Goal: Task Accomplishment & Management: Manage account settings

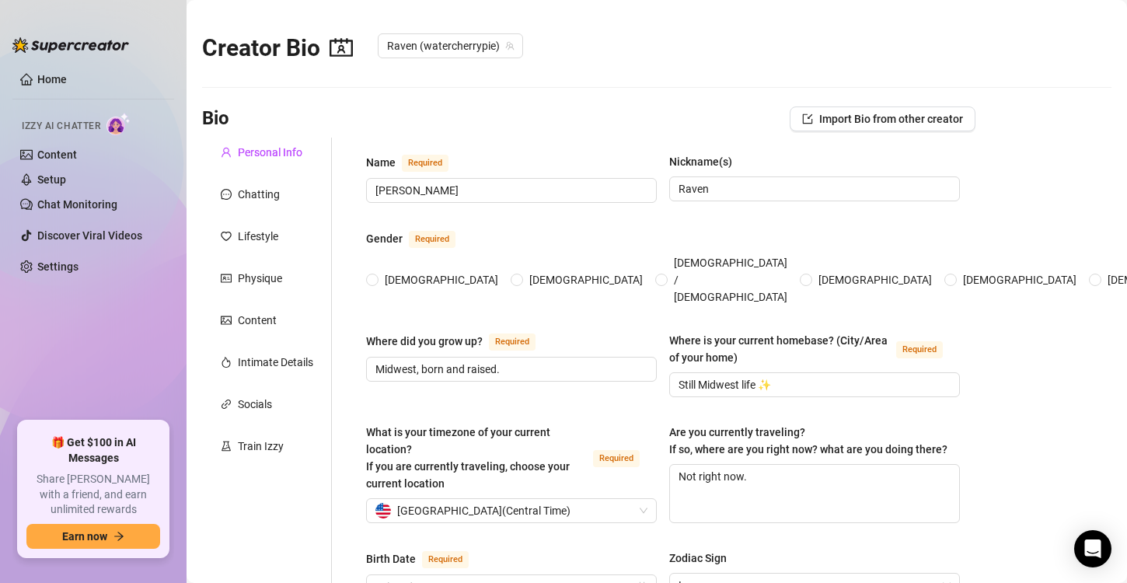
radio input "true"
click at [275, 197] on div "Chatting" at bounding box center [259, 194] width 42 height 17
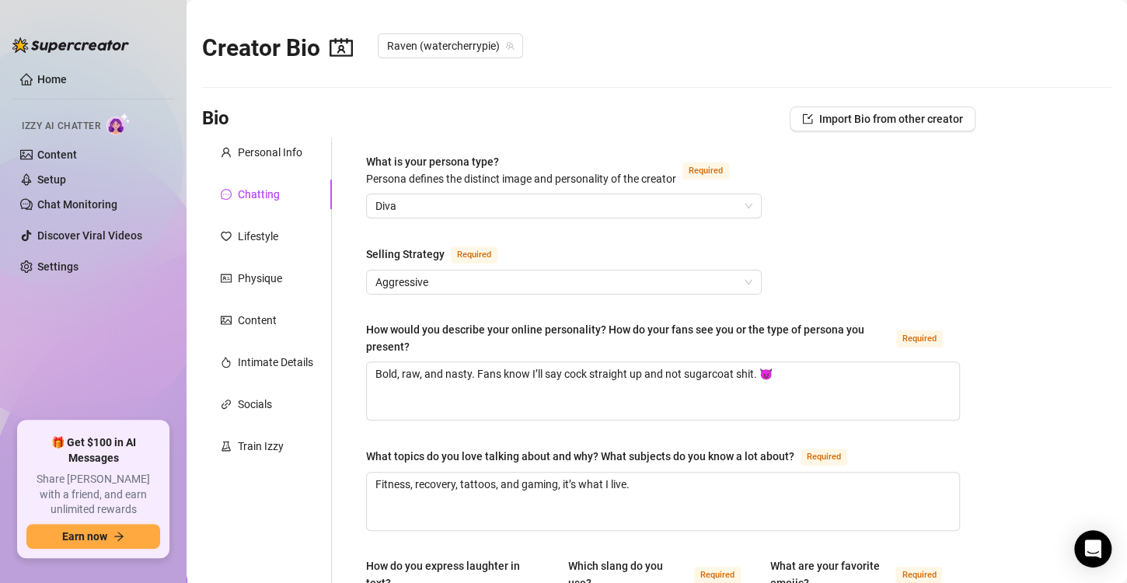
drag, startPoint x: 96, startPoint y: 379, endPoint x: 106, endPoint y: 374, distance: 11.5
click at [96, 379] on ul "Home Izzy AI Chatter Content Setup Chat Monitoring Discover Viral Videos Settin…" at bounding box center [93, 238] width 162 height 354
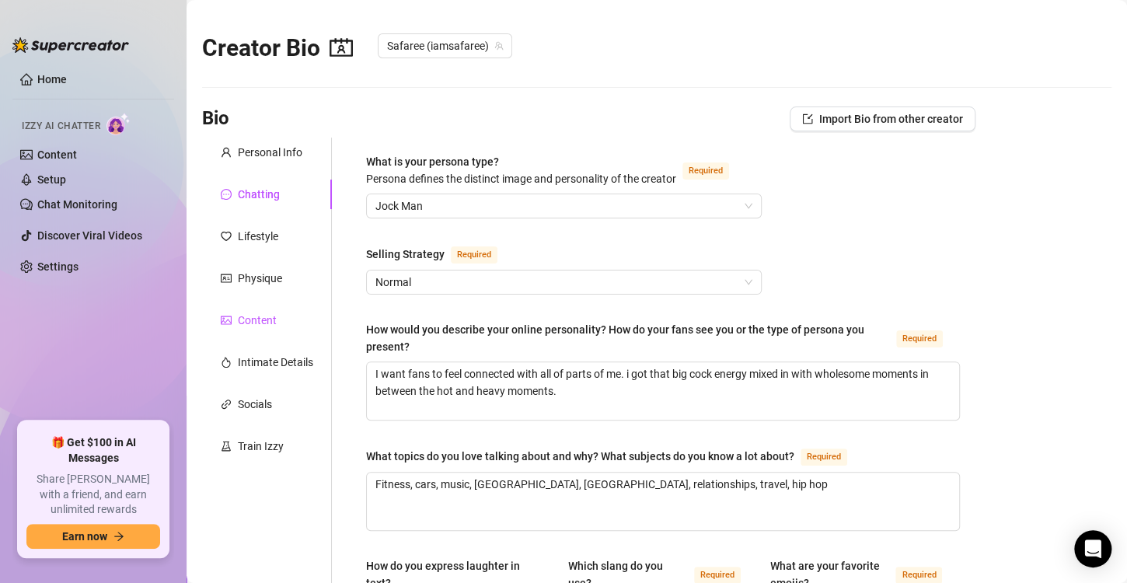
click at [269, 319] on div "Content" at bounding box center [257, 320] width 39 height 17
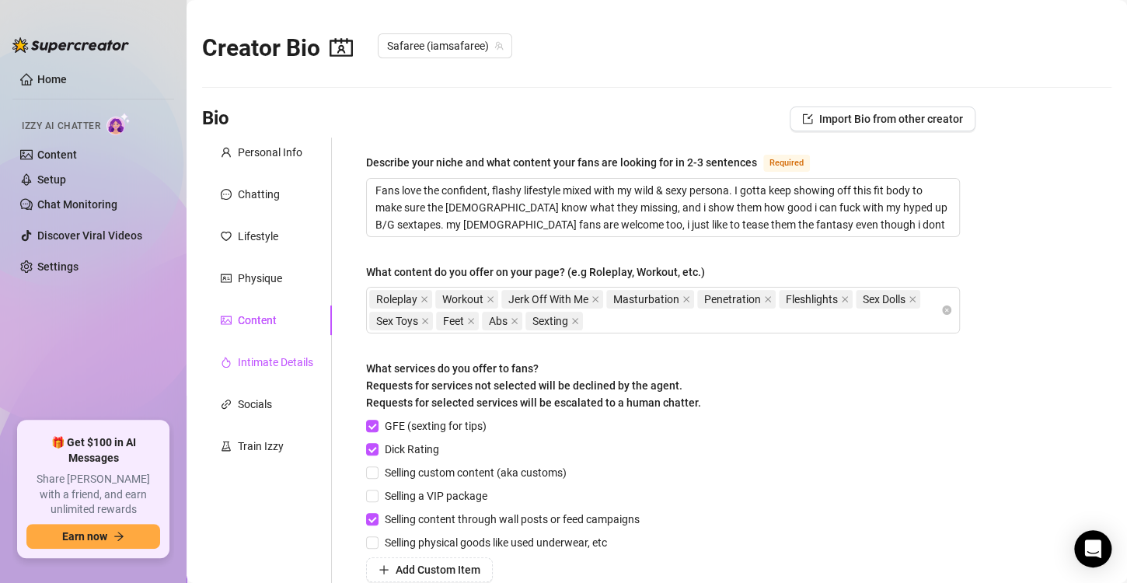
click at [273, 361] on div "Intimate Details" at bounding box center [275, 362] width 75 height 17
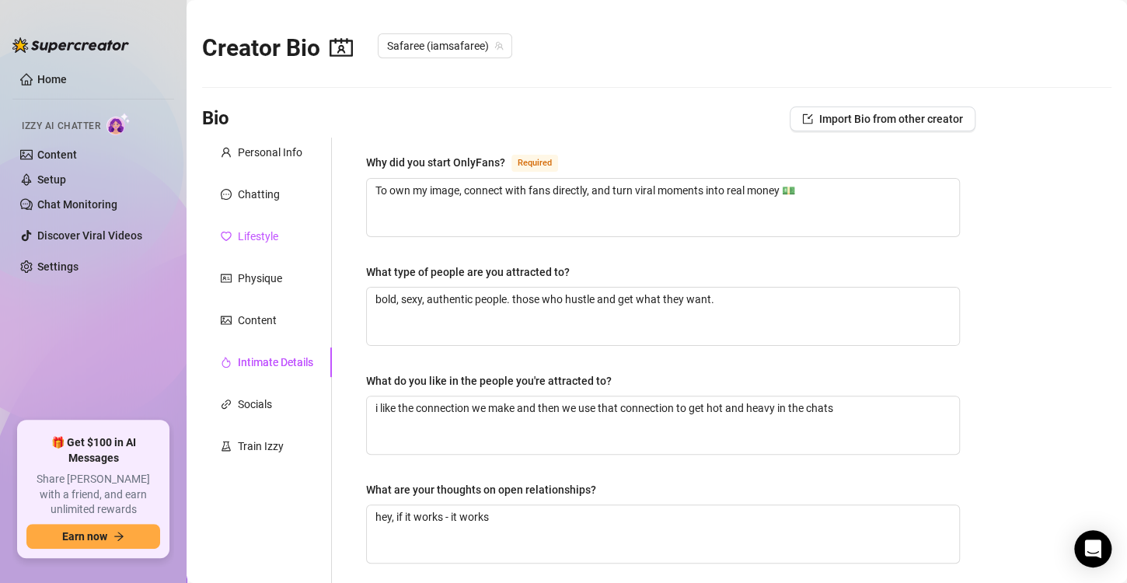
click at [251, 236] on div "Lifestyle" at bounding box center [258, 236] width 40 height 17
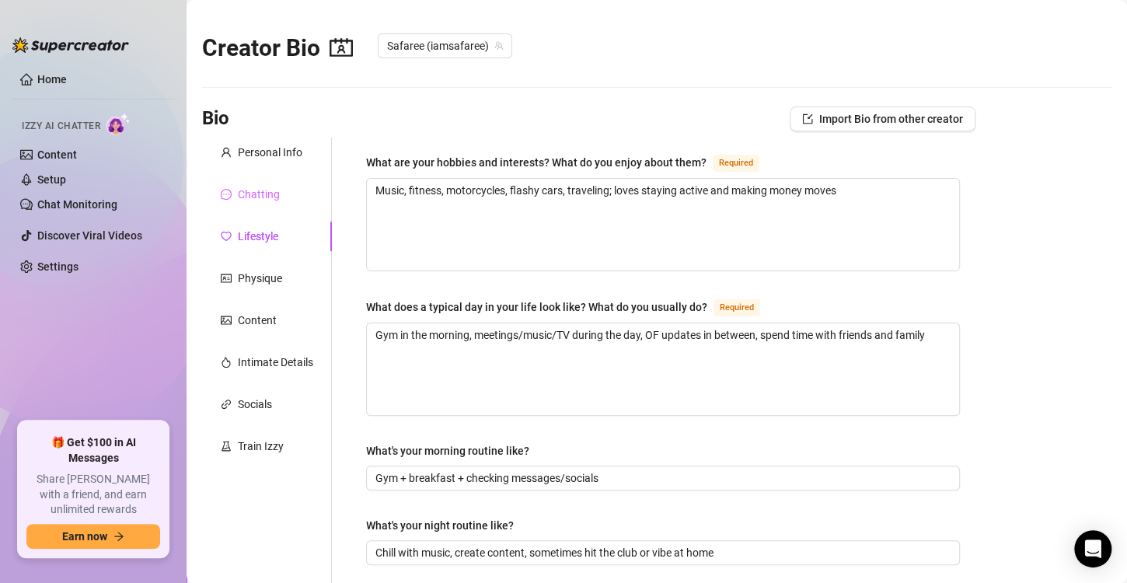
click at [248, 183] on div "Chatting" at bounding box center [267, 194] width 130 height 30
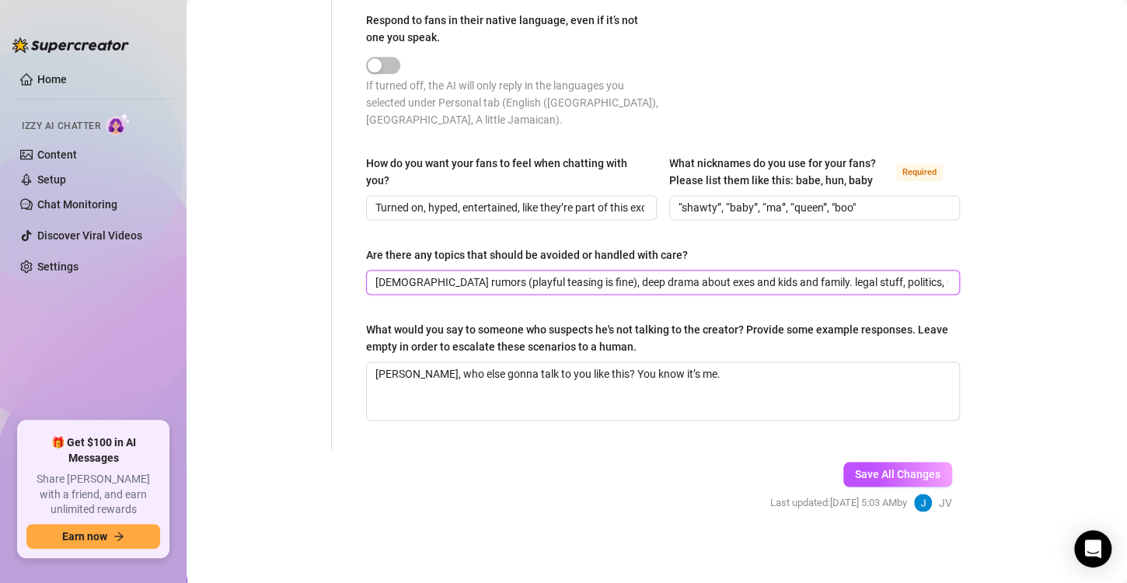
scroll to position [0, 10]
drag, startPoint x: 686, startPoint y: 284, endPoint x: 1025, endPoint y: 282, distance: 338.8
click at [808, 276] on input "[DEMOGRAPHIC_DATA] rumors (playful teasing is fine), deep drama about exes and …" at bounding box center [661, 282] width 572 height 17
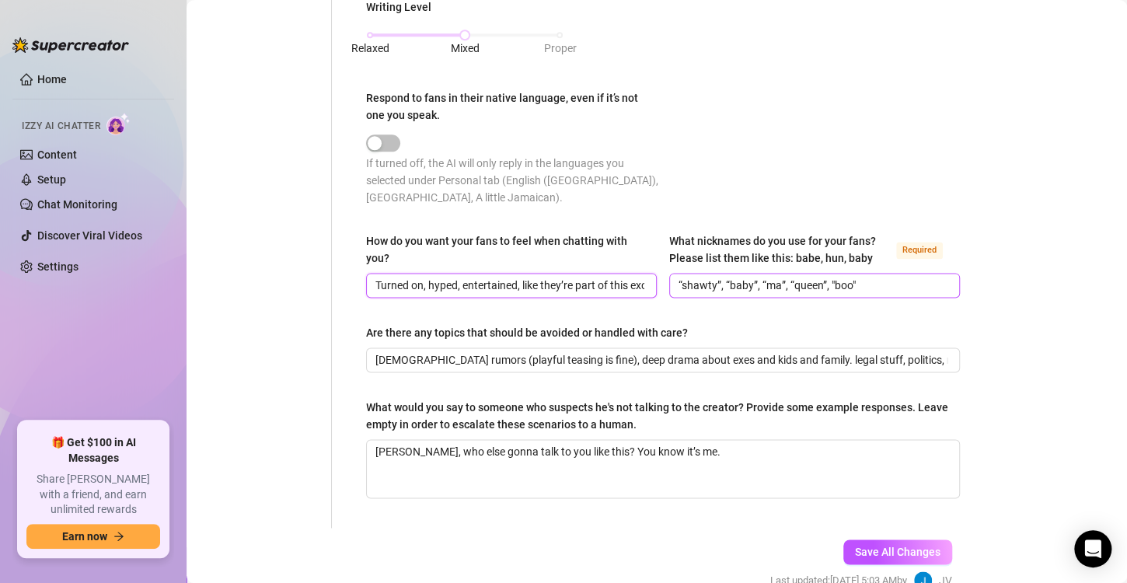
scroll to position [0, 66]
drag, startPoint x: 472, startPoint y: 289, endPoint x: 618, endPoint y: 292, distance: 146.1
click at [695, 294] on div "How do you want your fans to feel when chatting with you? Turned on, hyped, ent…" at bounding box center [663, 271] width 594 height 79
click at [585, 283] on input "Turned on, hyped, entertained, like they’re part of this exclusive circle" at bounding box center [509, 285] width 269 height 17
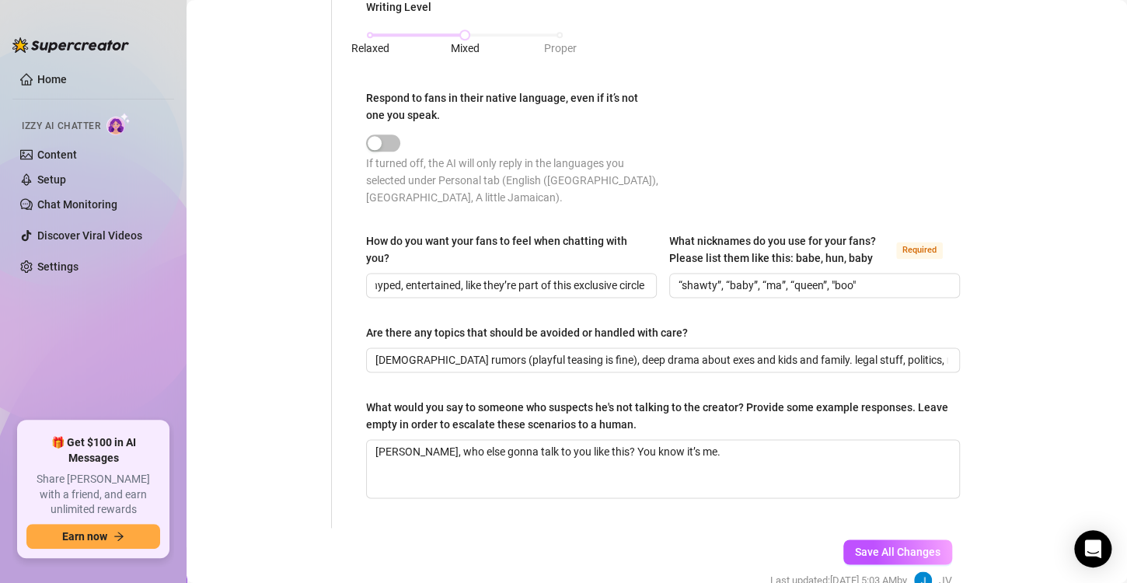
scroll to position [0, 0]
